Goal: Task Accomplishment & Management: Manage account settings

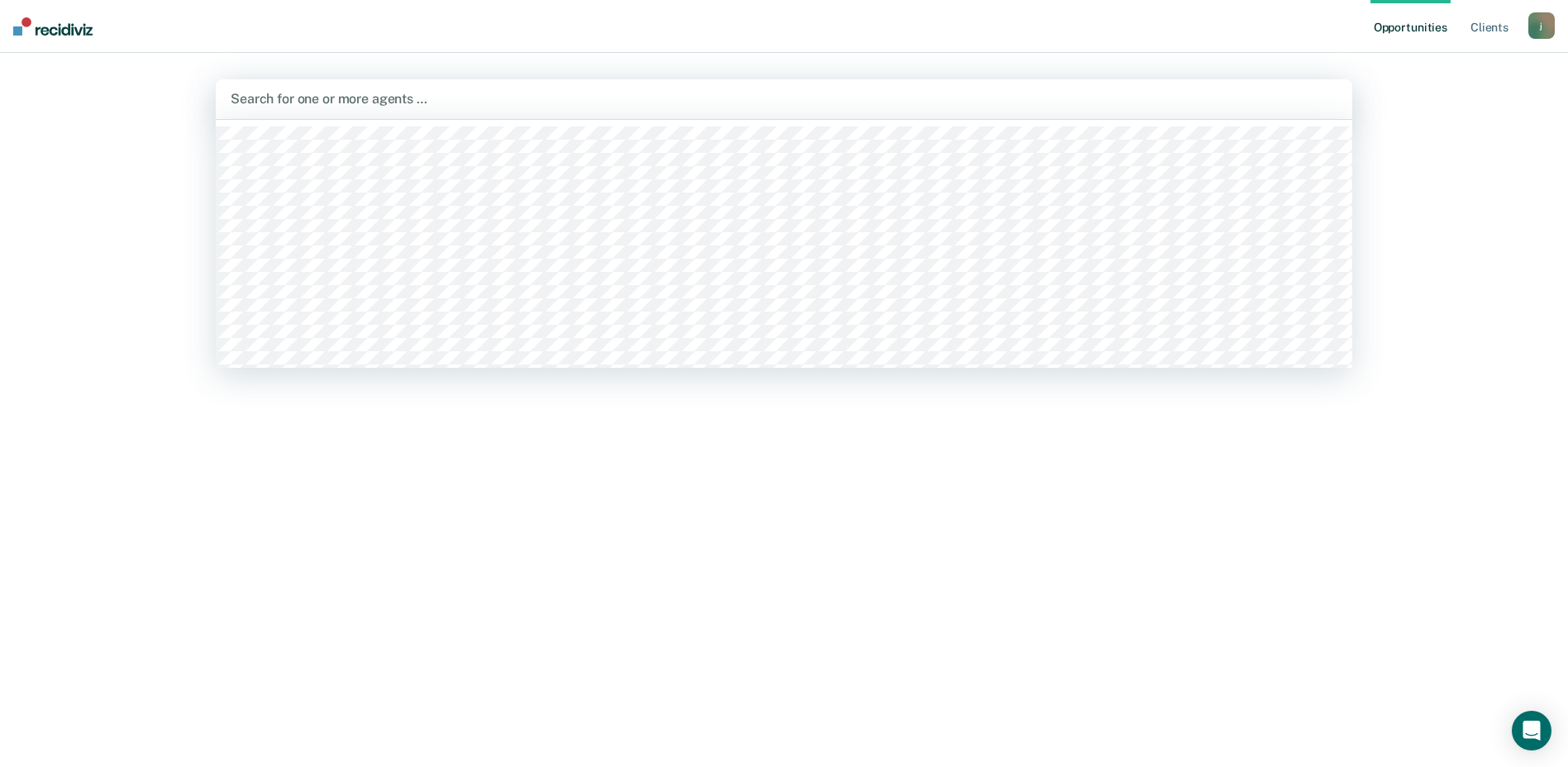
click at [424, 101] on div at bounding box center [784, 99] width 1107 height 19
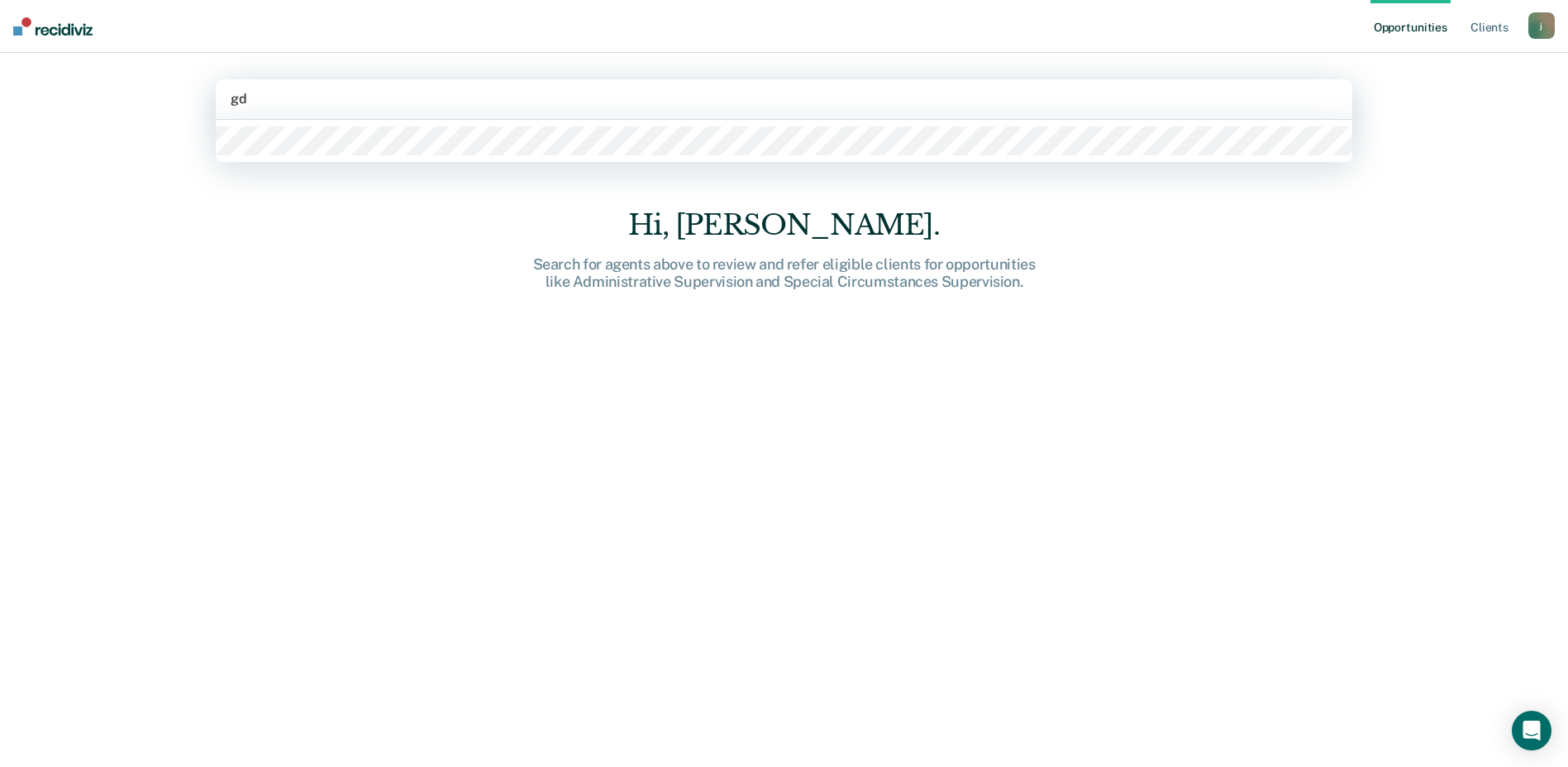
type input "gda"
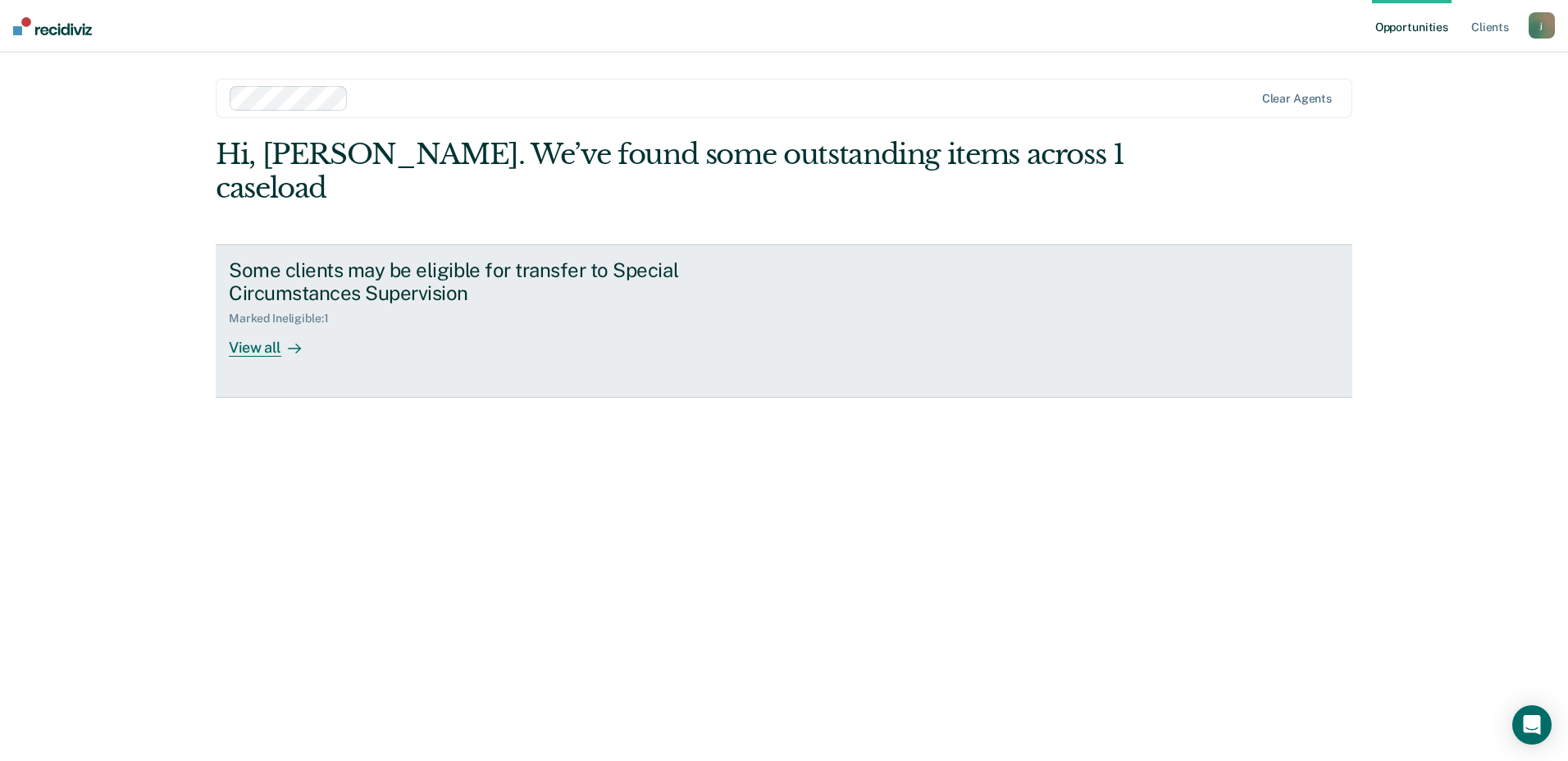
click at [270, 325] on div "View all" at bounding box center [275, 341] width 92 height 32
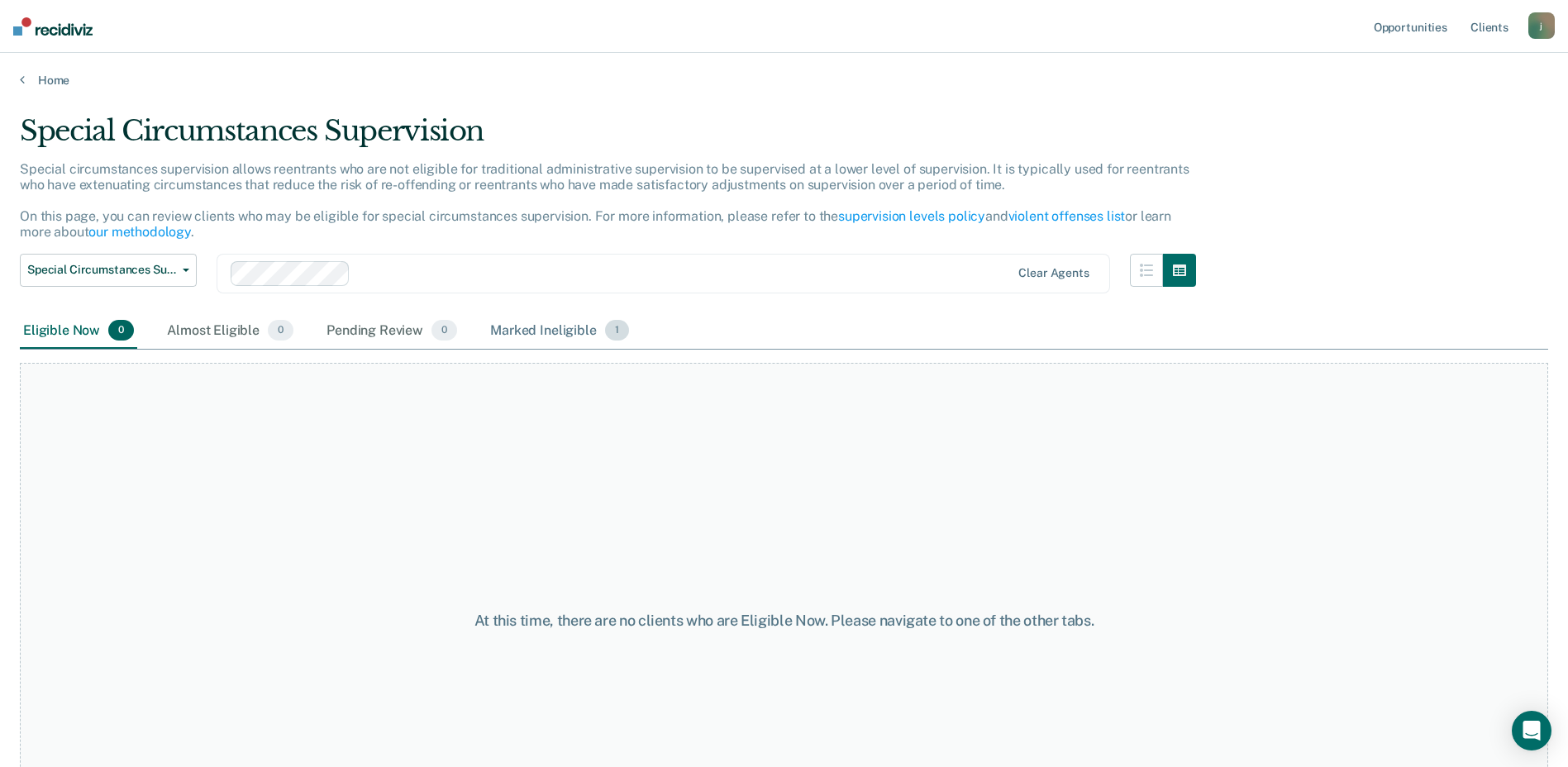
click at [535, 331] on div "Marked Ineligible 1" at bounding box center [560, 331] width 145 height 37
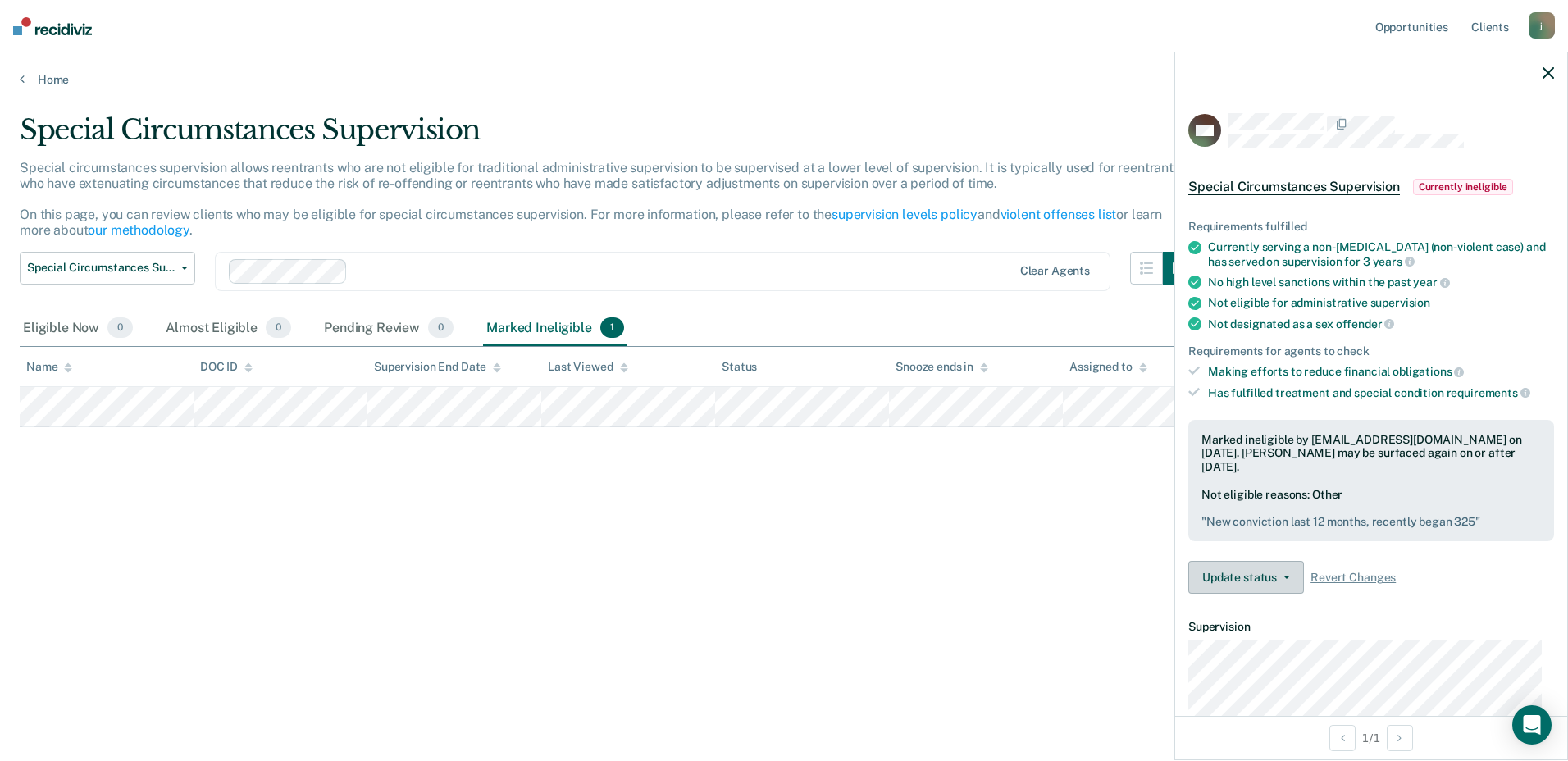
click at [1269, 580] on button "Update status" at bounding box center [1246, 577] width 115 height 33
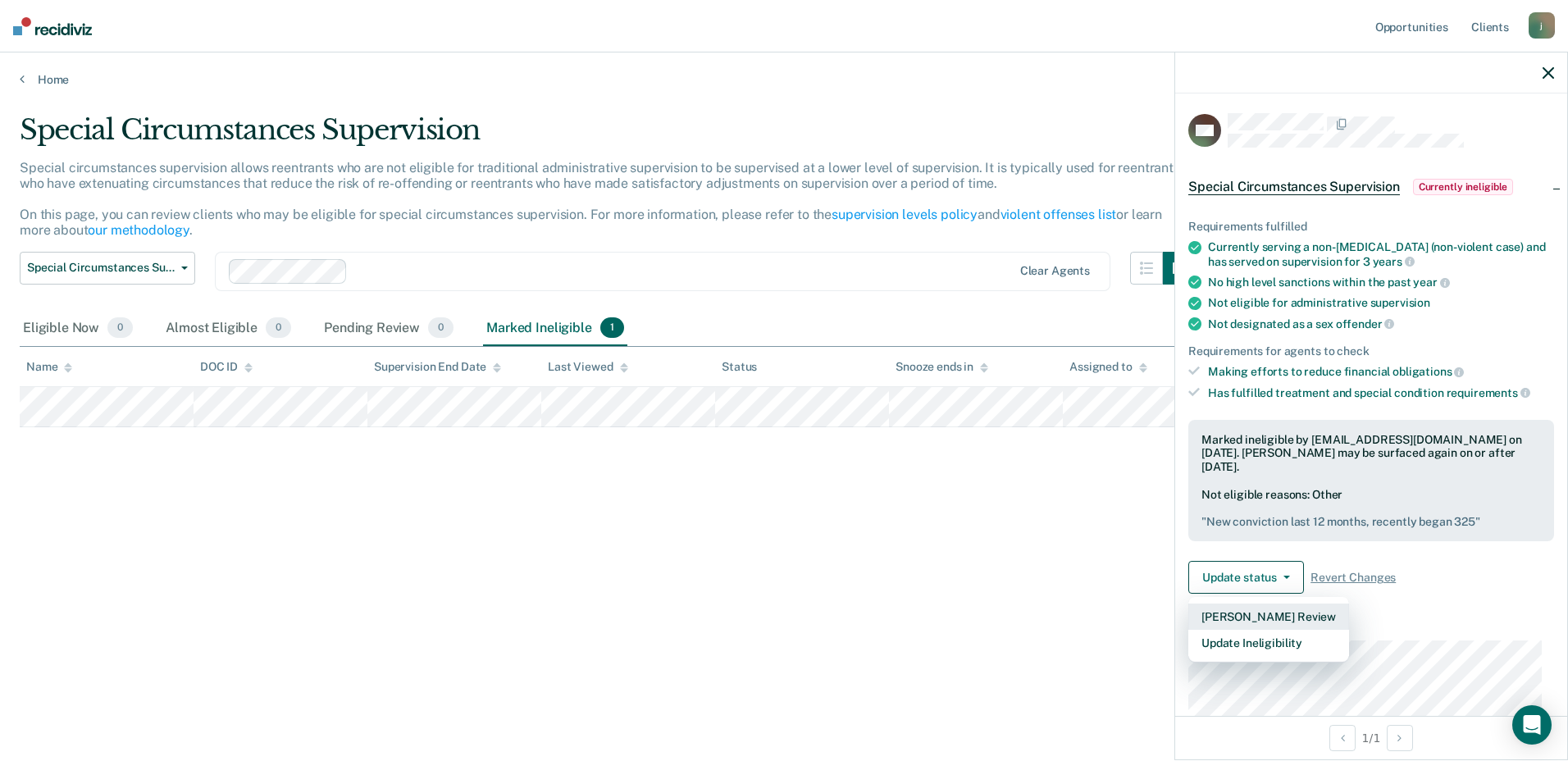
click at [1283, 614] on button "[PERSON_NAME] Review" at bounding box center [1269, 617] width 161 height 26
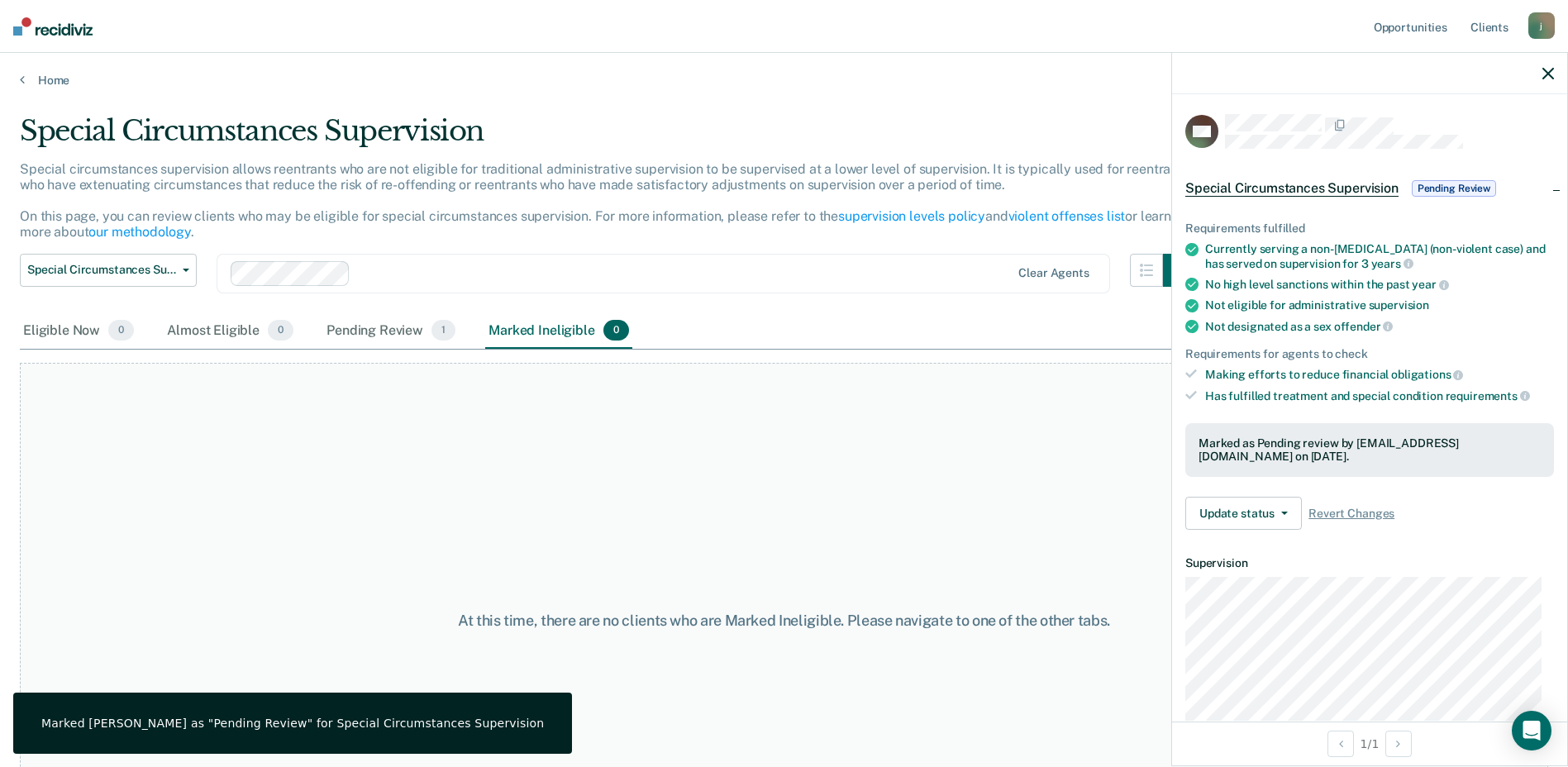
click at [1552, 66] on button "button" at bounding box center [1548, 73] width 11 height 14
